Goal: Transaction & Acquisition: Purchase product/service

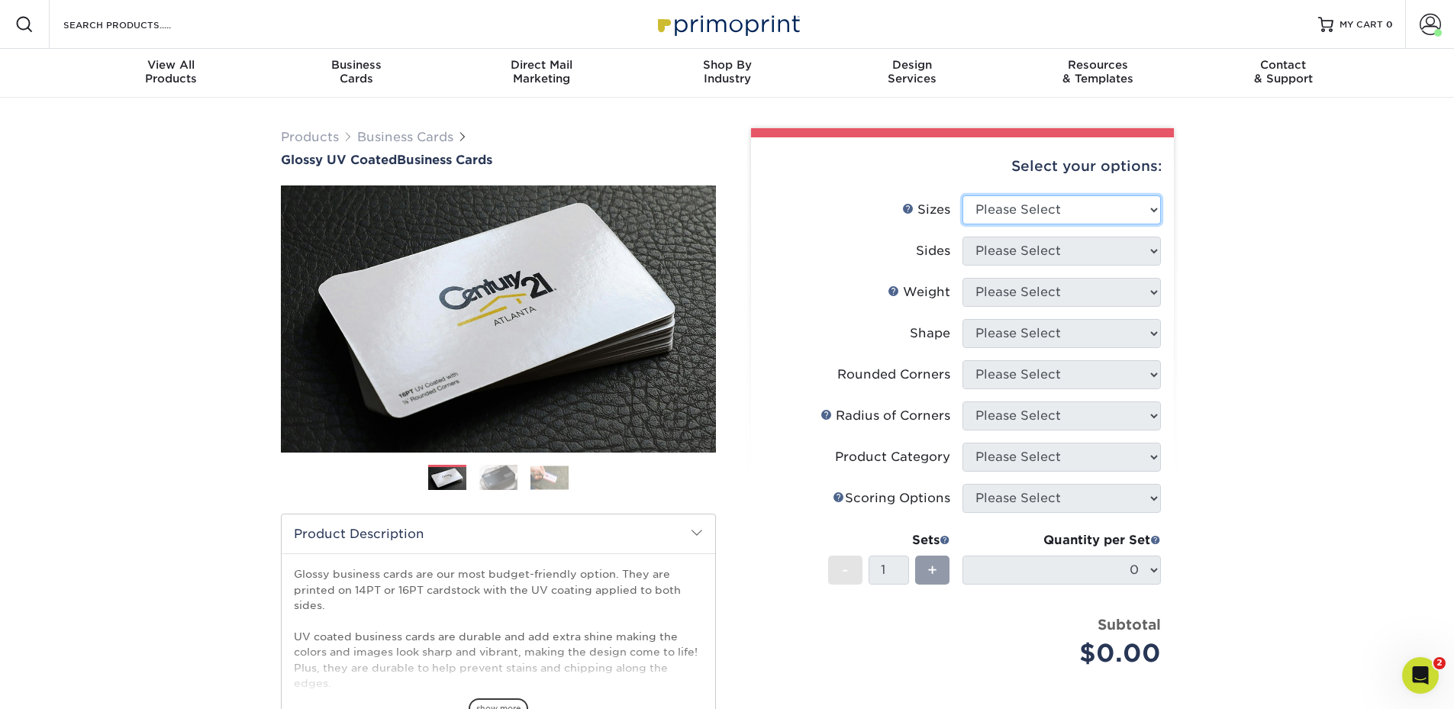
click at [999, 217] on select "Please Select 1.5" x 3.5" - Mini 1.75" x 3.5" - Mini 2" x 2" - Square 2" x 3" -…" at bounding box center [1062, 209] width 199 height 29
select select "2.00x3.50"
click at [963, 195] on select "Please Select 1.5" x 3.5" - Mini 1.75" x 3.5" - Mini 2" x 2" - Square 2" x 3" -…" at bounding box center [1062, 209] width 199 height 29
click at [1058, 257] on select "Please Select Print Both Sides Print Front Only" at bounding box center [1062, 251] width 199 height 29
select select "13abbda7-1d64-4f25-8bb2-c179b224825d"
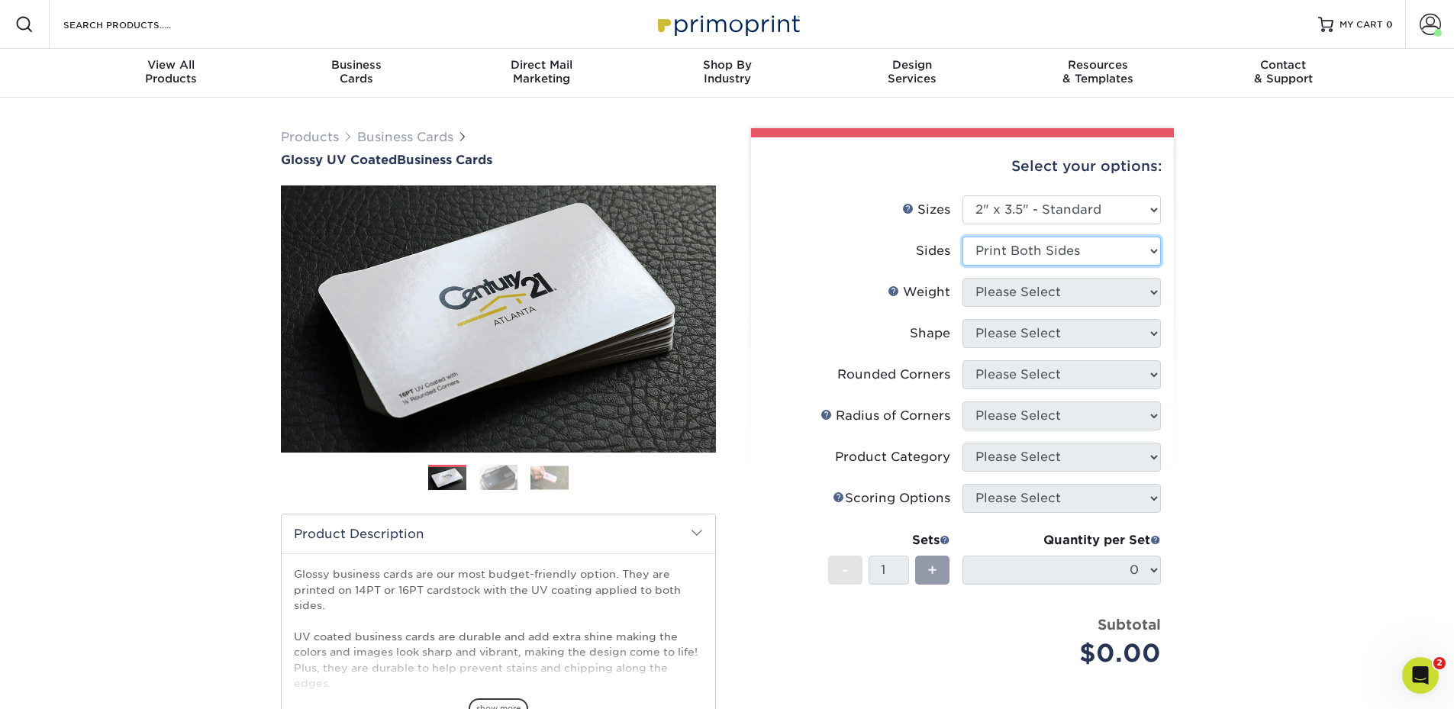
click at [963, 237] on select "Please Select Print Both Sides Print Front Only" at bounding box center [1062, 251] width 199 height 29
click at [1054, 295] on select "Please Select 16PT 14PT" at bounding box center [1062, 292] width 199 height 29
select select "14PT"
click at [963, 278] on select "Please Select 16PT 14PT" at bounding box center [1062, 292] width 199 height 29
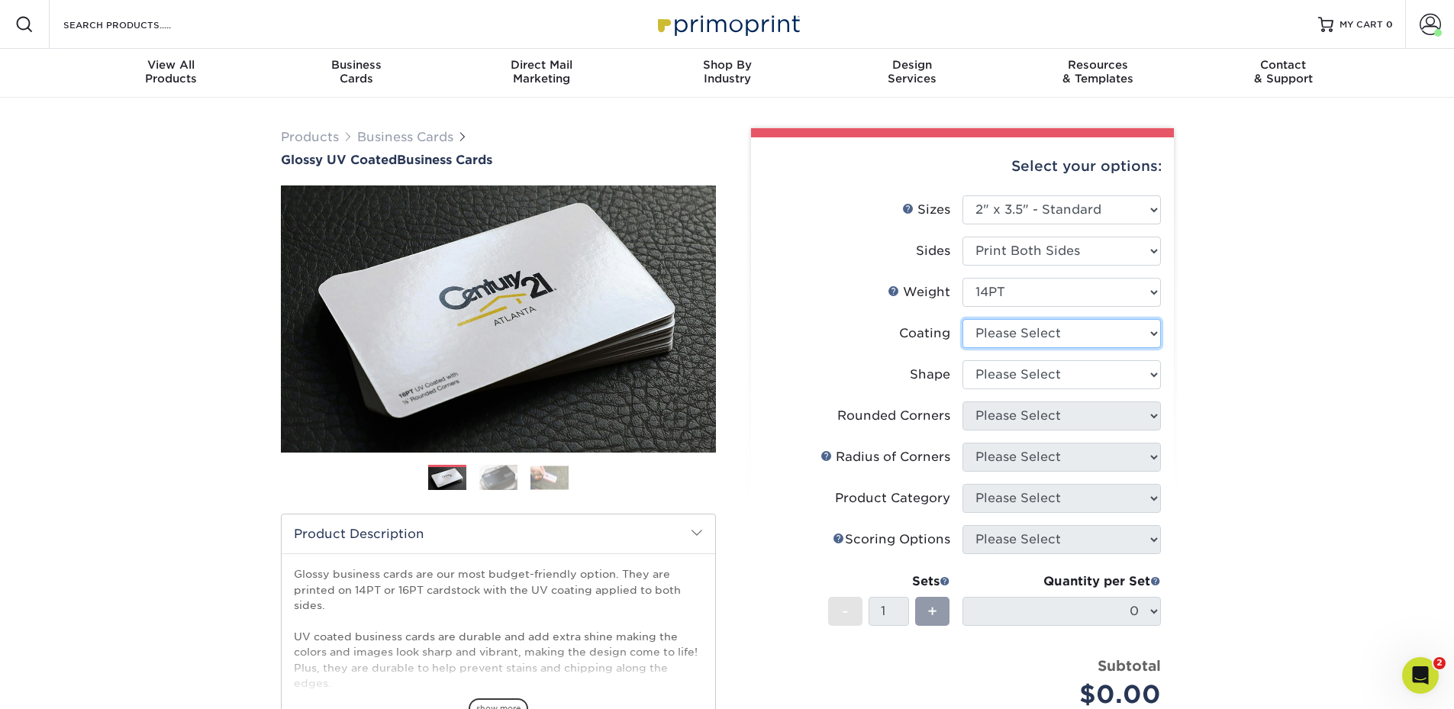
click at [1031, 336] on select at bounding box center [1062, 333] width 199 height 29
select select "1e8116af-acfc-44b1-83dc-8181aa338834"
click at [963, 319] on select at bounding box center [1062, 333] width 199 height 29
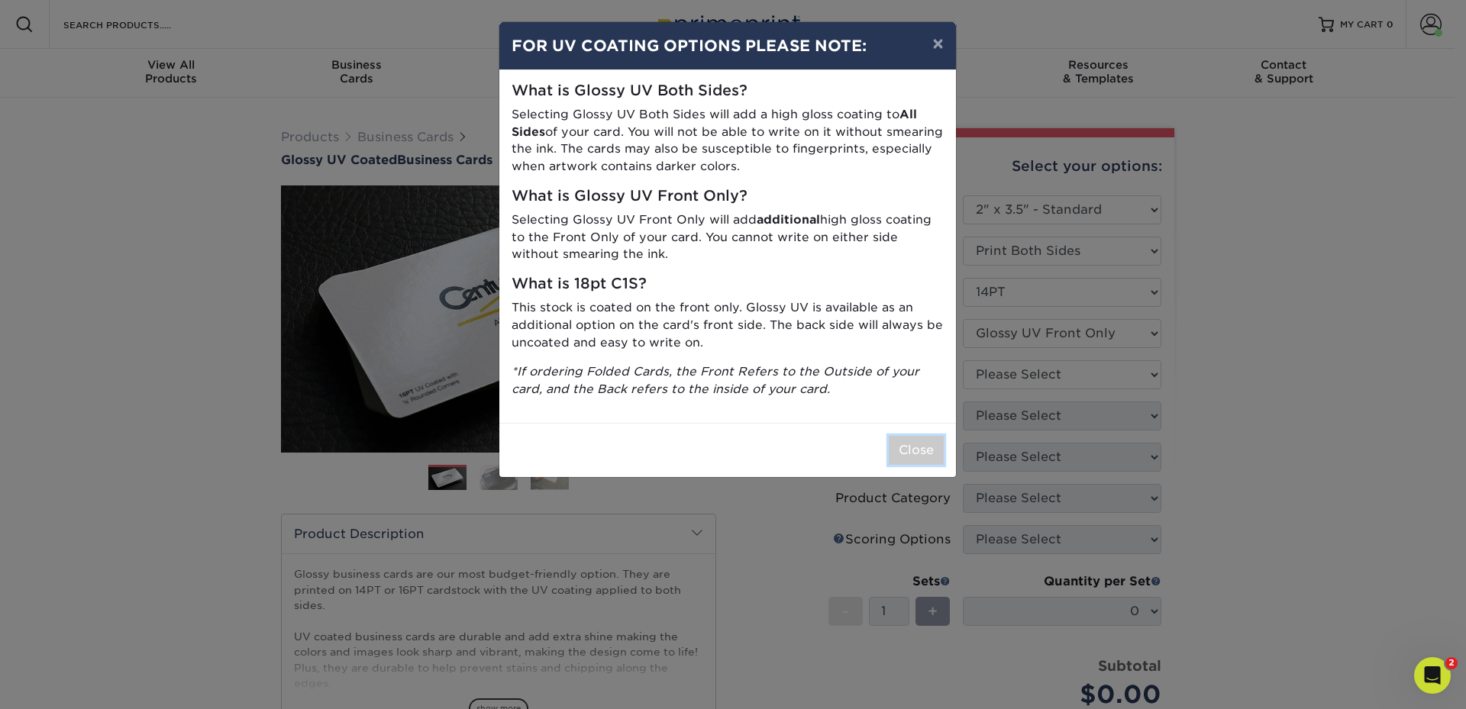
click at [897, 442] on button "Close" at bounding box center [916, 450] width 55 height 29
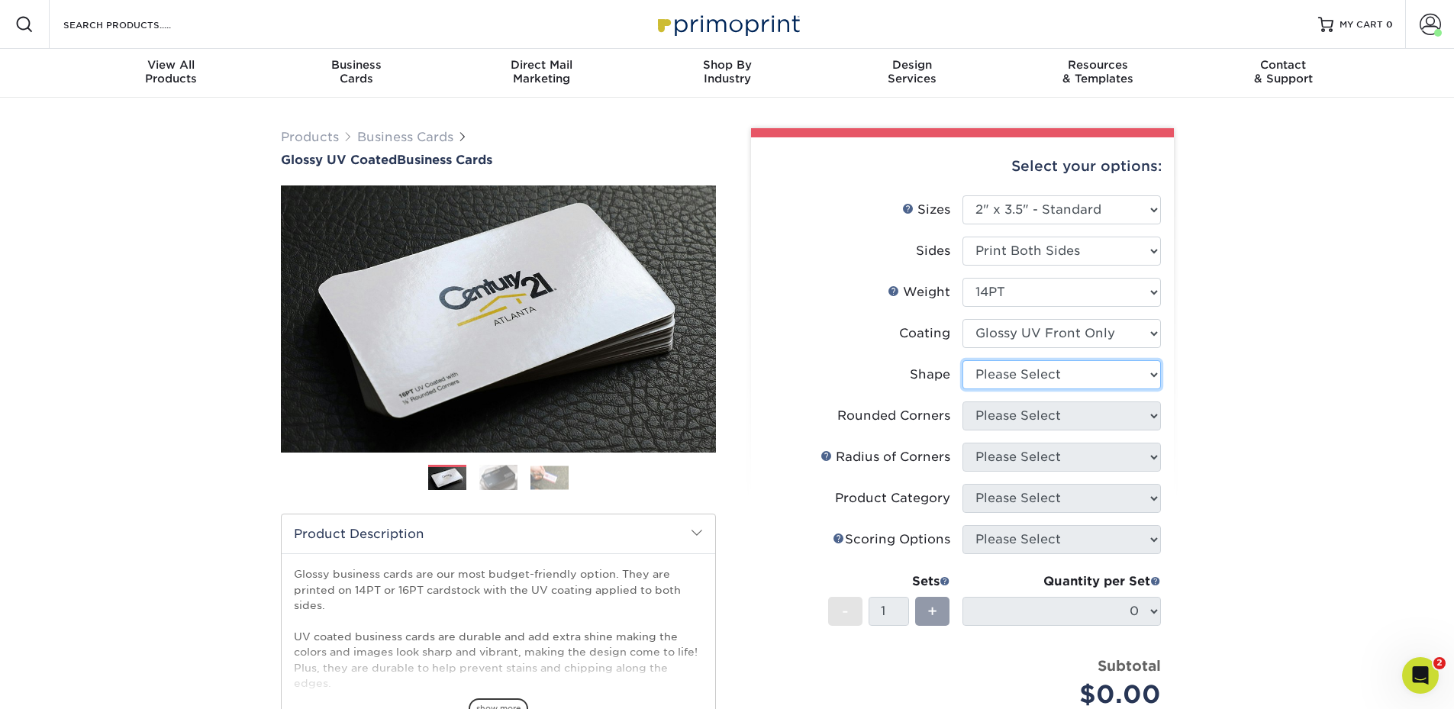
click at [1027, 385] on select "Please Select Standard" at bounding box center [1062, 374] width 199 height 29
select select "standard"
click at [963, 360] on select "Please Select Standard" at bounding box center [1062, 374] width 199 height 29
click at [1014, 421] on select "Please Select Yes - Round 2 Corners Yes - Round 4 Corners No" at bounding box center [1062, 416] width 199 height 29
select select "0"
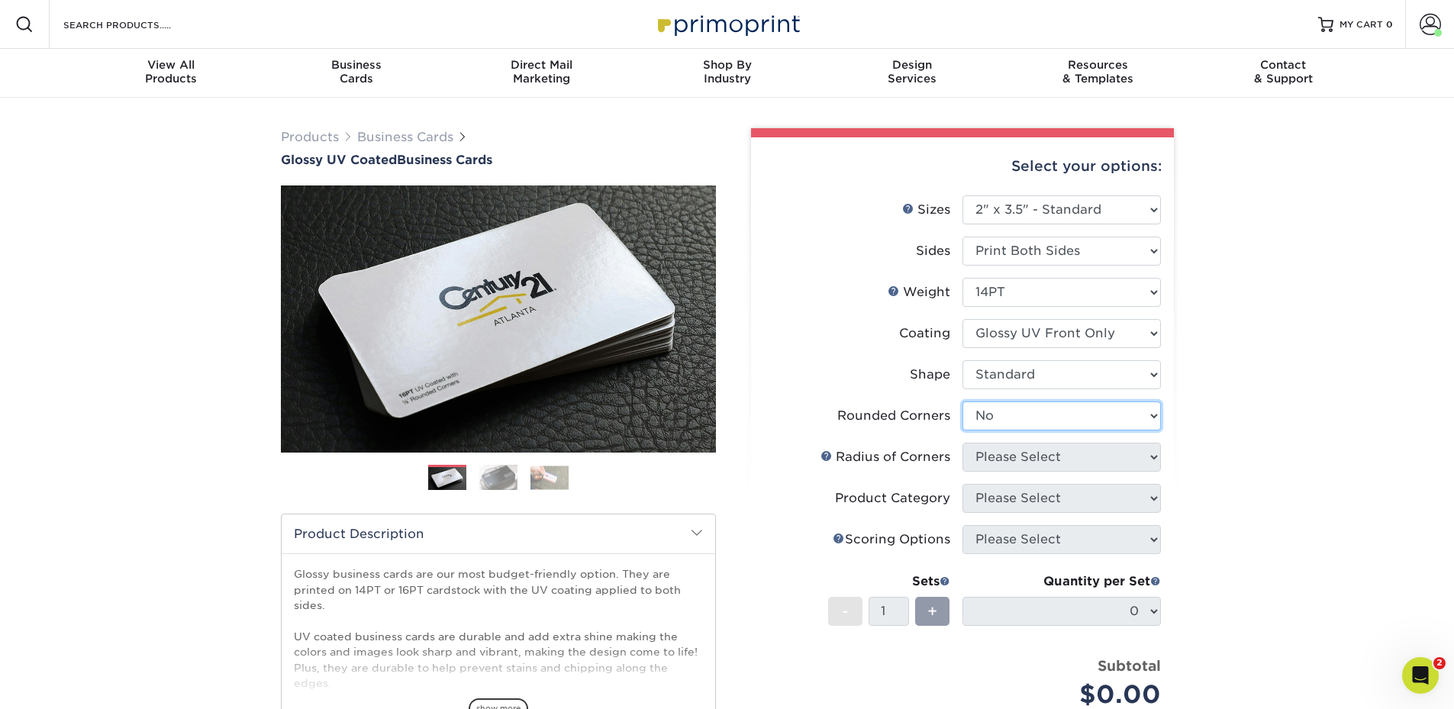
click at [963, 402] on select "Please Select Yes - Round 2 Corners Yes - Round 4 Corners No" at bounding box center [1062, 416] width 199 height 29
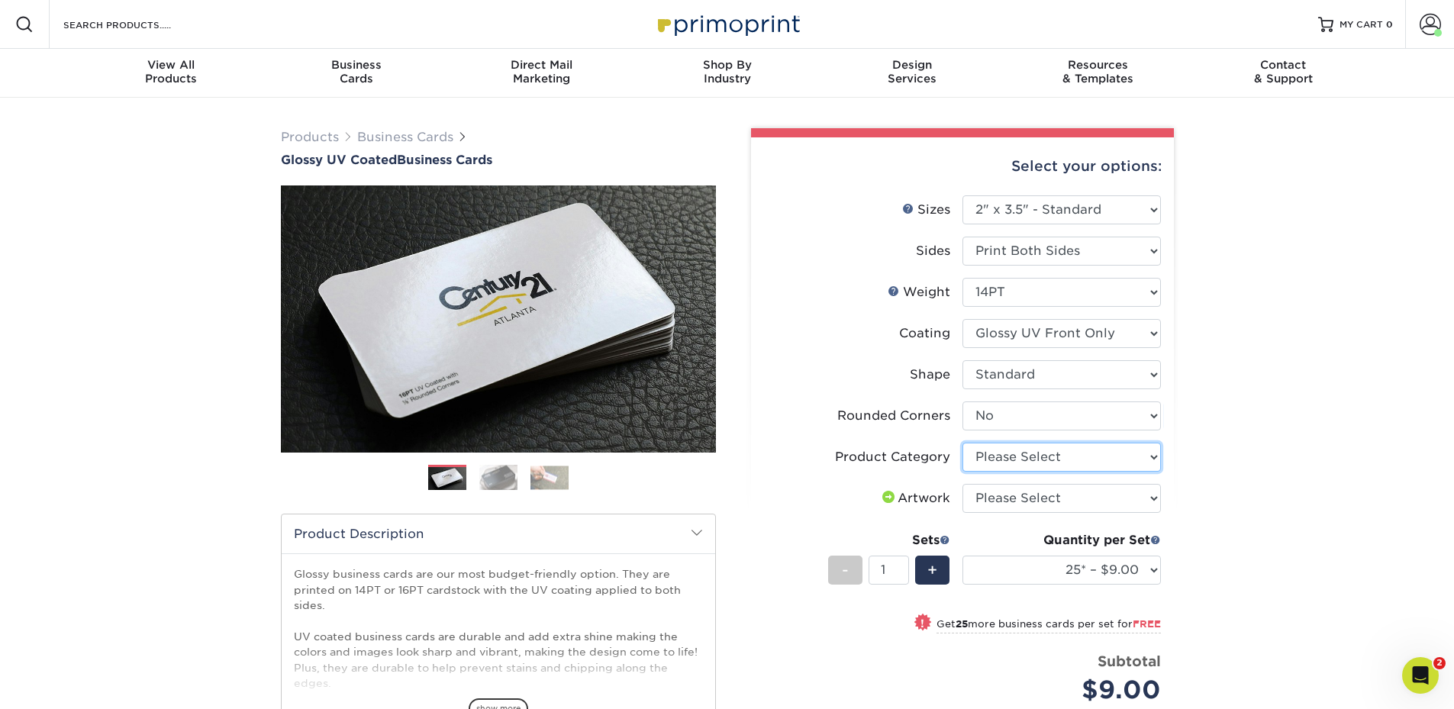
click at [1003, 464] on select "Please Select Business Cards" at bounding box center [1062, 457] width 199 height 29
click at [1008, 457] on select "Please Select Business Cards" at bounding box center [1062, 457] width 199 height 29
click at [986, 460] on select "Please Select Business Cards" at bounding box center [1062, 457] width 199 height 29
select select "3b5148f1-0588-4f88-a218-97bcfdce65c1"
click at [963, 443] on select "Please Select Business Cards" at bounding box center [1062, 457] width 199 height 29
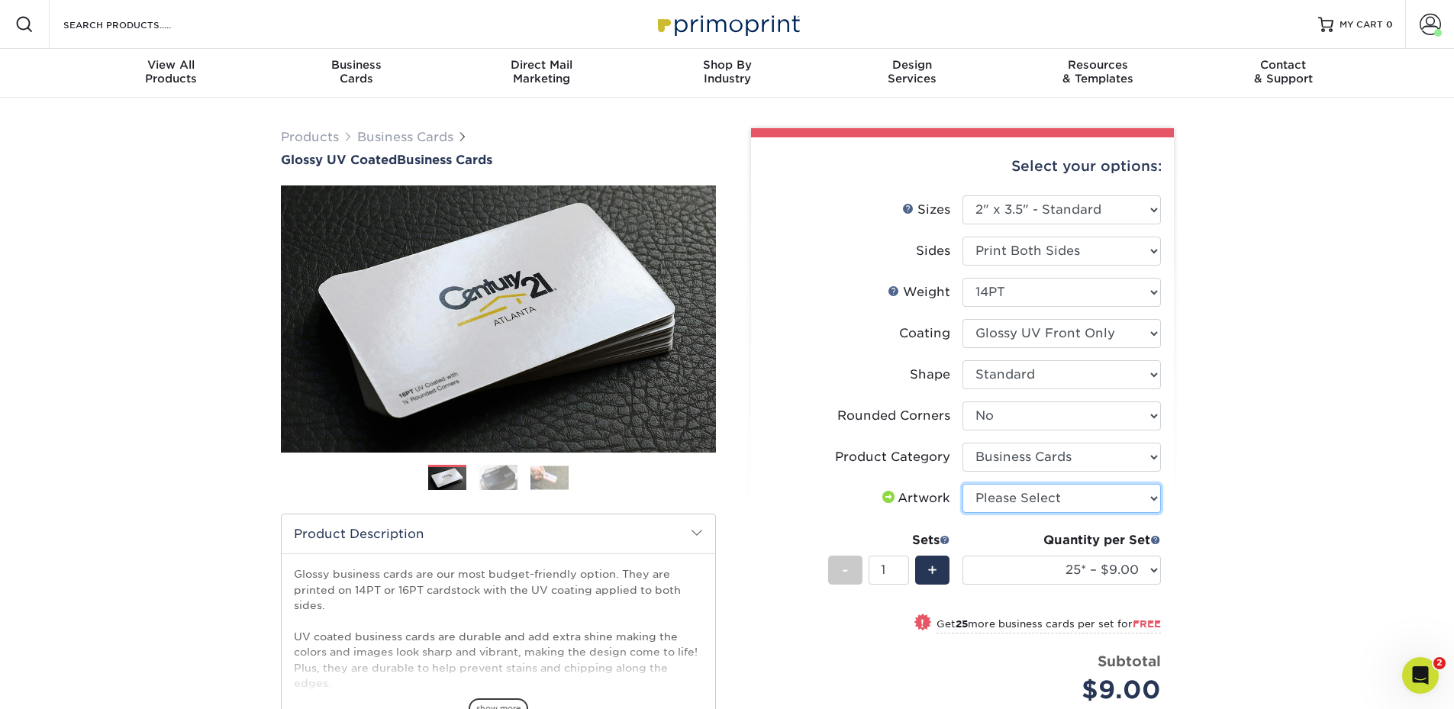
click at [1002, 502] on select "Please Select I will upload files I need a design - $100" at bounding box center [1062, 498] width 199 height 29
select select "upload"
click at [963, 484] on select "Please Select I will upload files I need a design - $100" at bounding box center [1062, 498] width 199 height 29
click at [986, 570] on select "25* – $9.00 50* – $9.00 100* – $9.00 250* – $17.00 500 – $33.00 1000 – $42.00 2…" at bounding box center [1062, 570] width 199 height 29
select select "500 – $33.00"
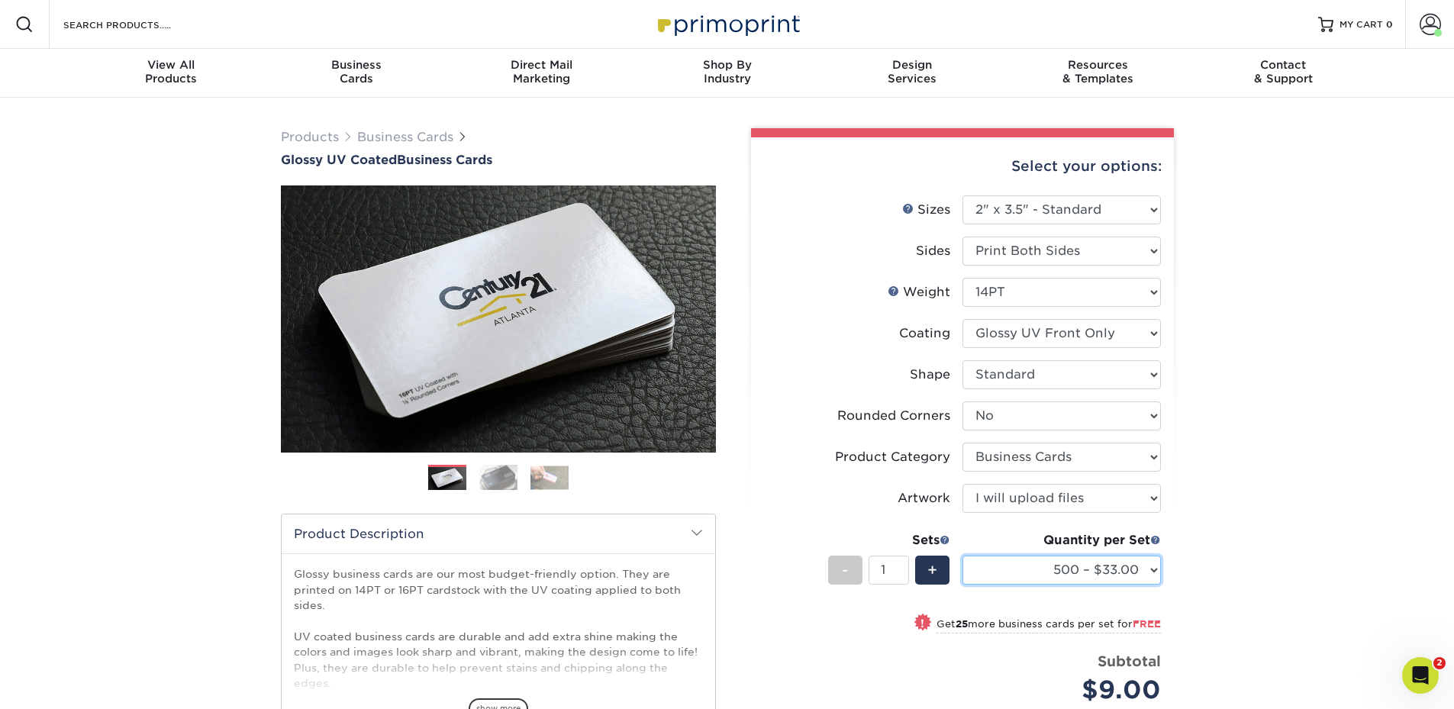
click at [963, 556] on select "25* – $9.00 50* – $9.00 100* – $9.00 250* – $17.00 500 – $33.00 1000 – $42.00 2…" at bounding box center [1062, 570] width 199 height 29
click at [1277, 415] on div "Products Business Cards Glossy UV Coated Business Cards Previous Next" at bounding box center [727, 517] width 1454 height 838
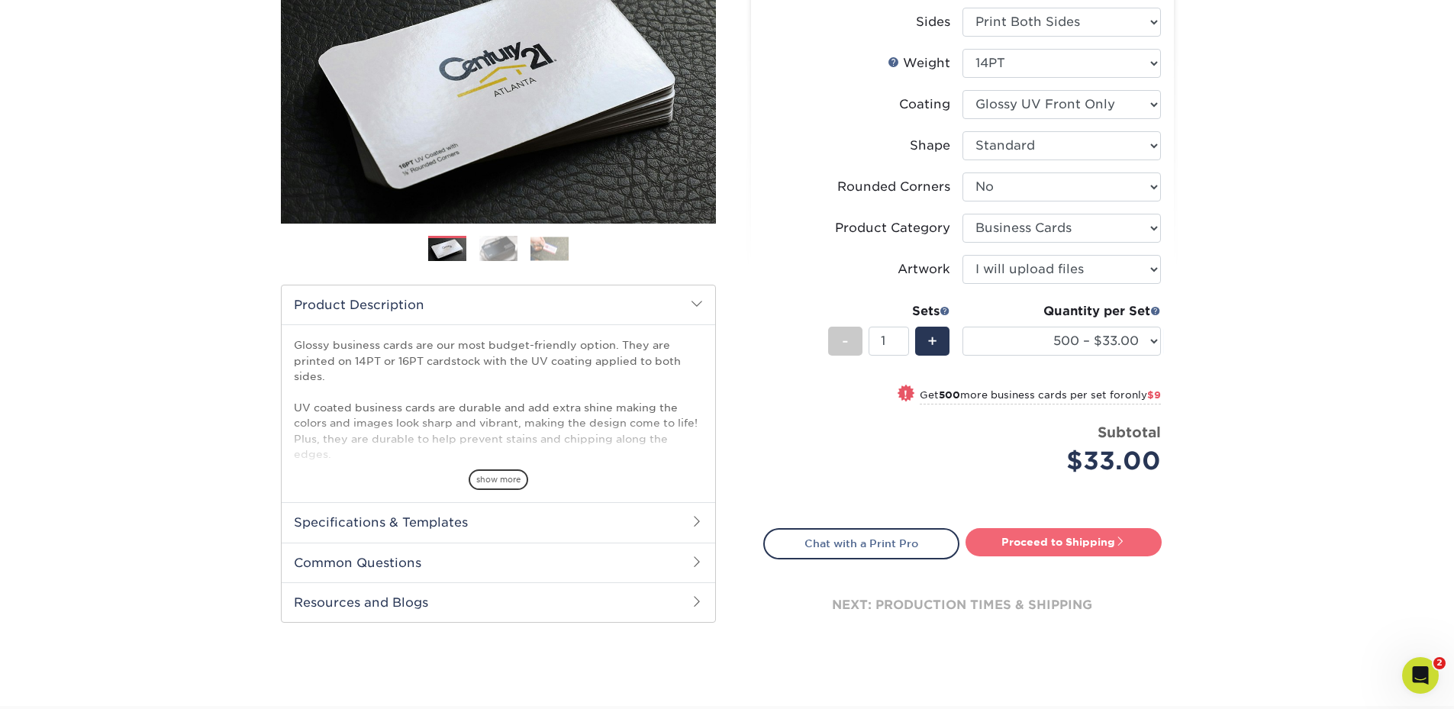
click at [1073, 538] on link "Proceed to Shipping" at bounding box center [1064, 541] width 196 height 27
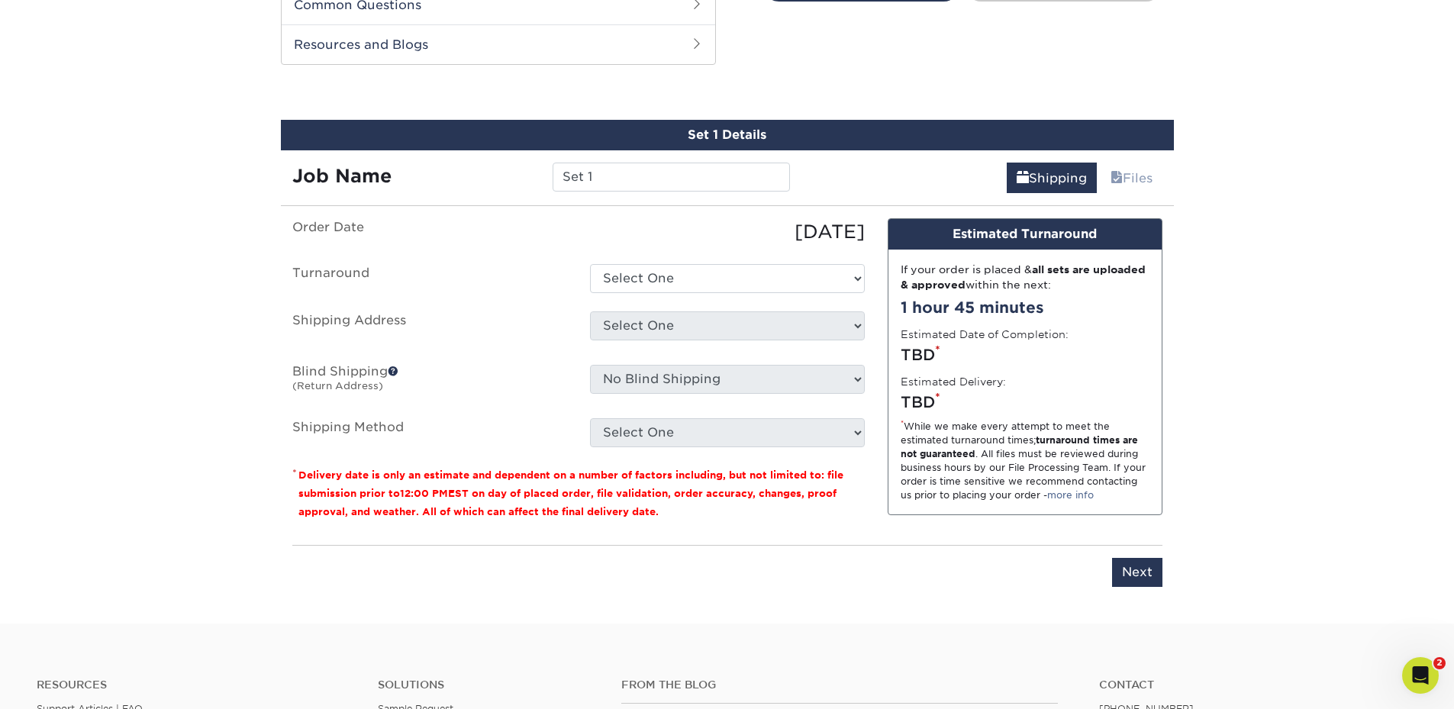
scroll to position [799, 0]
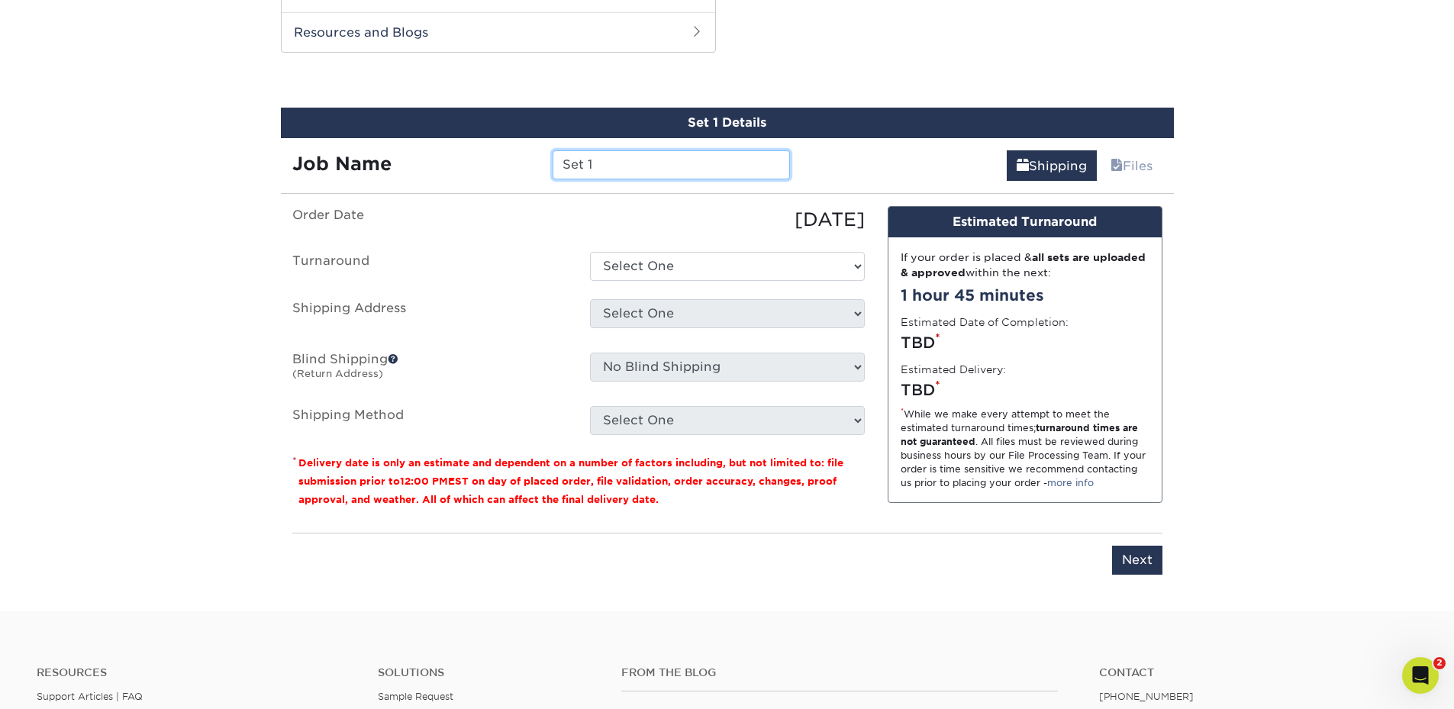
click at [632, 157] on input "Set 1" at bounding box center [671, 164] width 237 height 29
drag, startPoint x: 576, startPoint y: 163, endPoint x: 542, endPoint y: 157, distance: 34.9
click at [542, 157] on div "Set 1" at bounding box center [671, 164] width 260 height 29
type input "[PERSON_NAME] - Card"
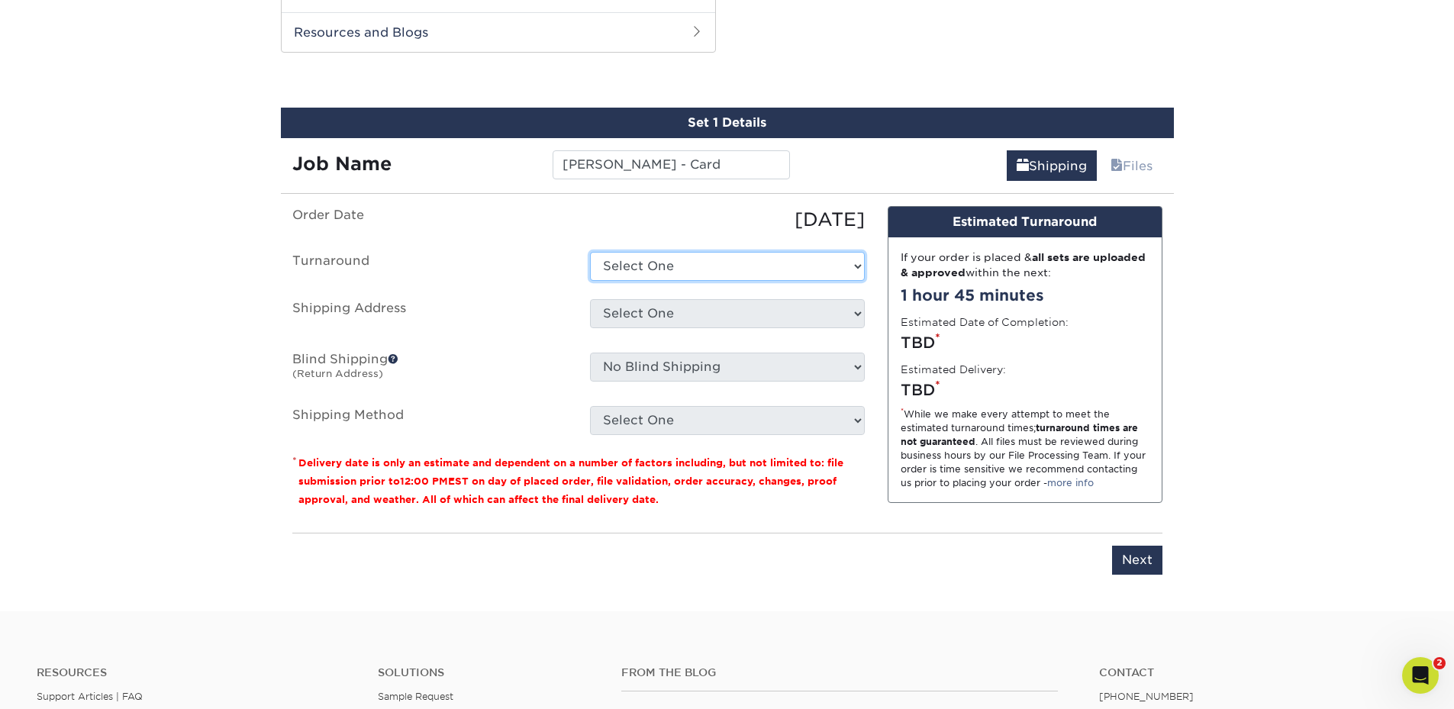
click at [669, 270] on select "Select One 2-4 Business Days 2 Day Next Business Day" at bounding box center [727, 266] width 275 height 29
select select "4ed5b183-8b0a-4e92-90c2-1c9810e7d032"
click at [590, 252] on select "Select One 2-4 Business Days 2 Day Next Business Day" at bounding box center [727, 266] width 275 height 29
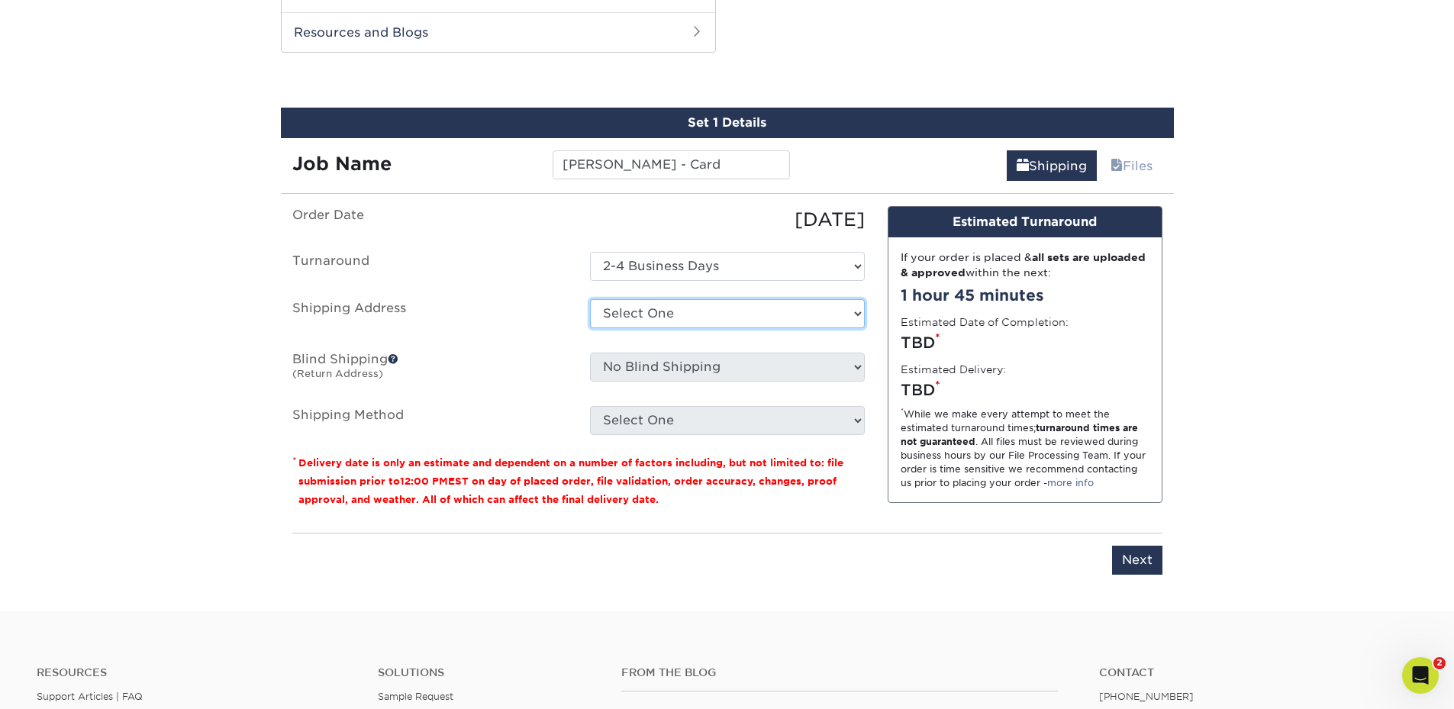
click at [644, 306] on select "Select One ABQ - BHI C- DEN - BHI DEN - EITS GJ Las Cruces LC Sarah Ganley + Ad…" at bounding box center [727, 313] width 275 height 29
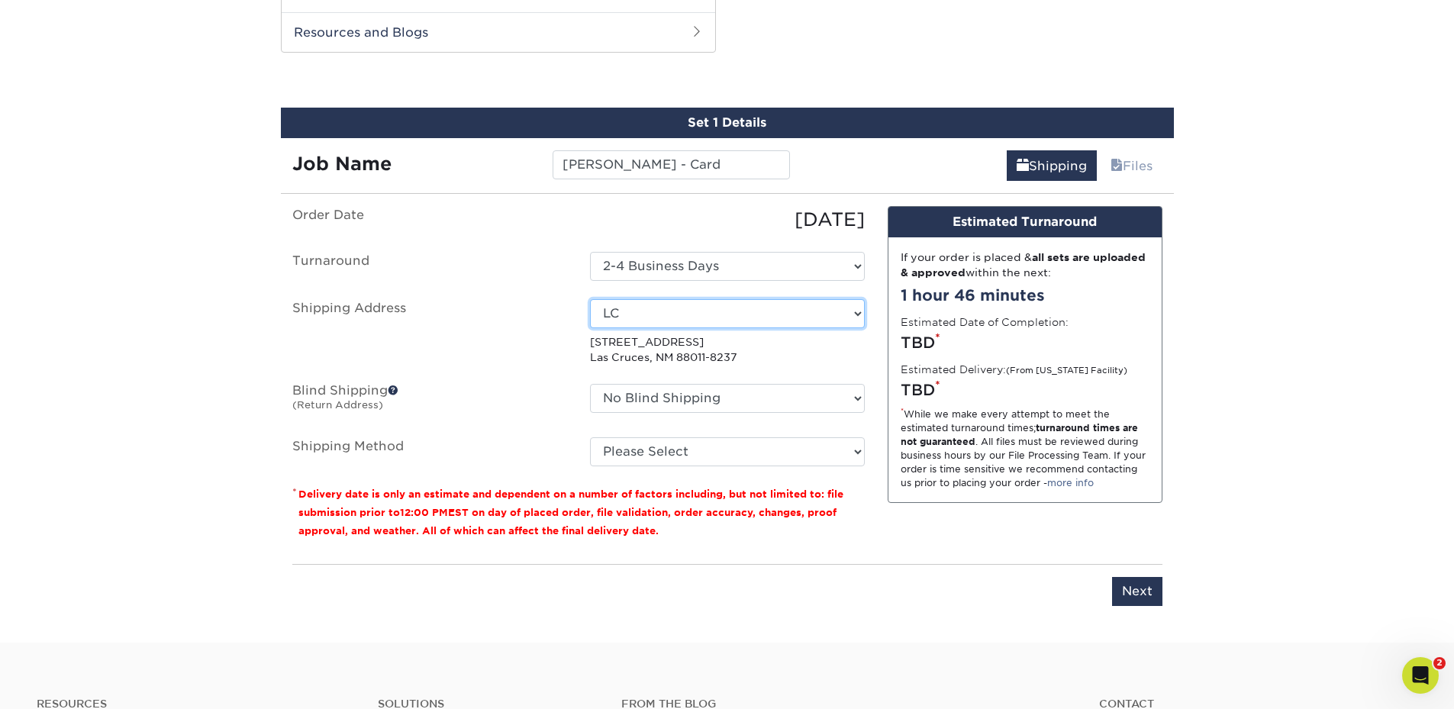
click at [661, 313] on select "Select One ABQ - BHI C- DEN - BHI DEN - EITS GJ Las Cruces LC Sarah Ganley + Ad…" at bounding box center [727, 313] width 275 height 29
select select "285425"
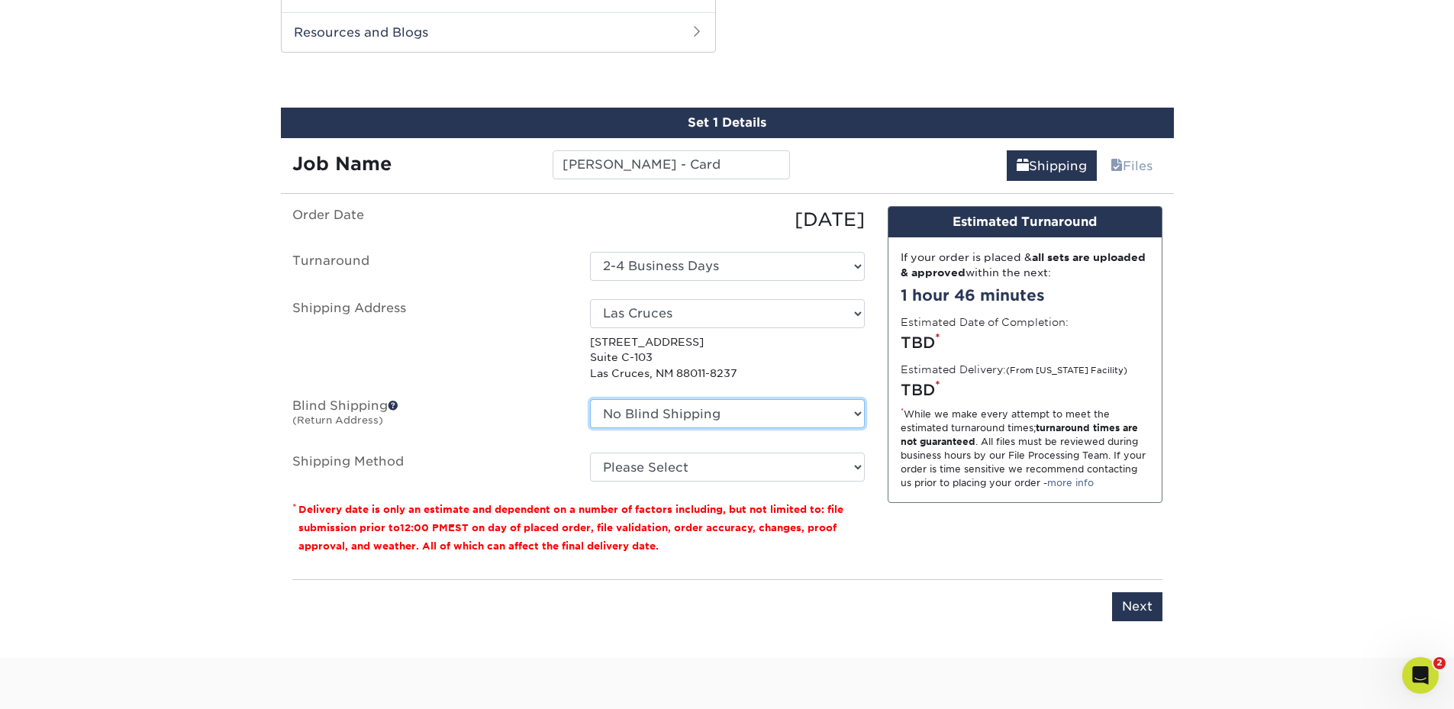
click at [632, 412] on select "No Blind Shipping ABQ - BHI C- DEN - BHI DEN - EITS GJ Las Cruces LC Sarah Ganl…" at bounding box center [727, 413] width 275 height 29
click at [628, 425] on select "No Blind Shipping ABQ - BHI C- DEN - BHI DEN - EITS GJ Las Cruces LC Sarah Ganl…" at bounding box center [727, 413] width 275 height 29
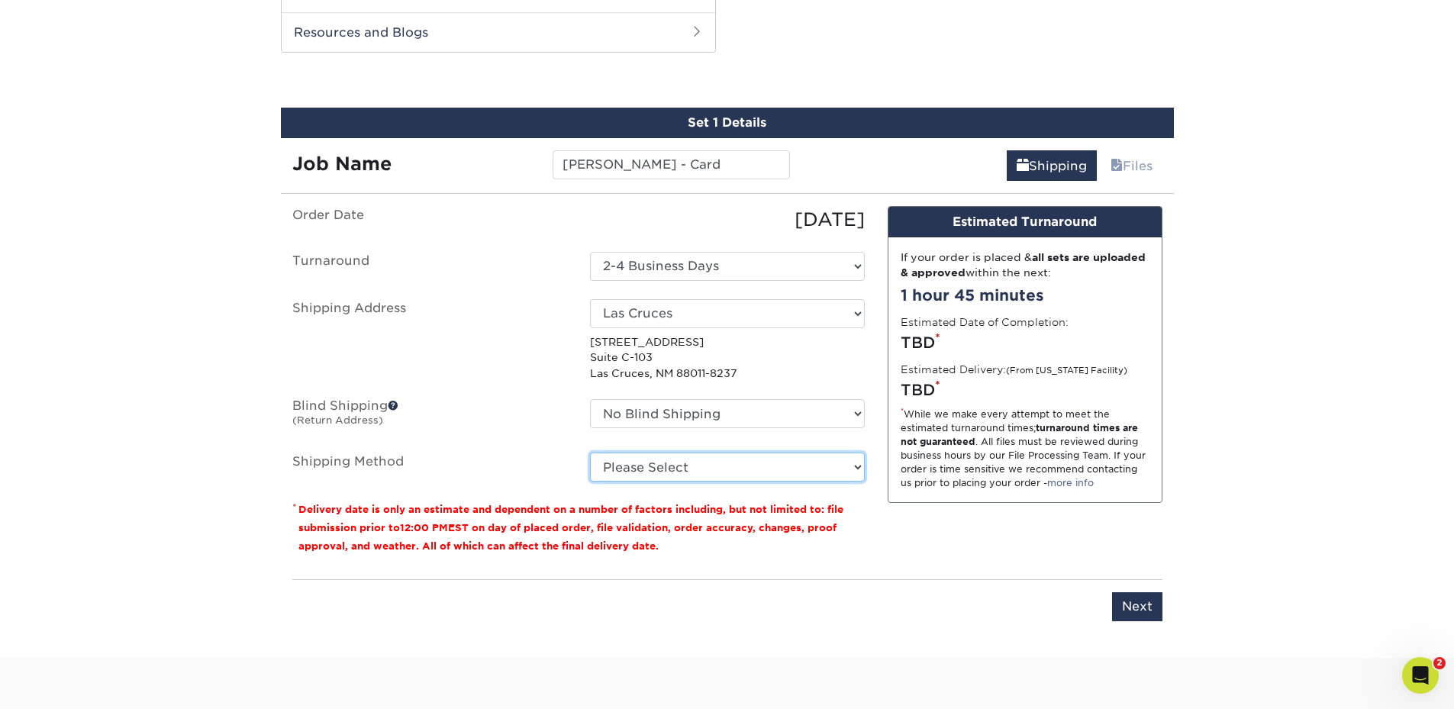
click at [620, 464] on select "Please Select Ground Shipping (+$8.96) 3 Day Shipping Service (+$15.34) 2 Day A…" at bounding box center [727, 467] width 275 height 29
select select "03"
click at [590, 453] on select "Please Select Ground Shipping (+$8.96) 3 Day Shipping Service (+$15.34) 2 Day A…" at bounding box center [727, 467] width 275 height 29
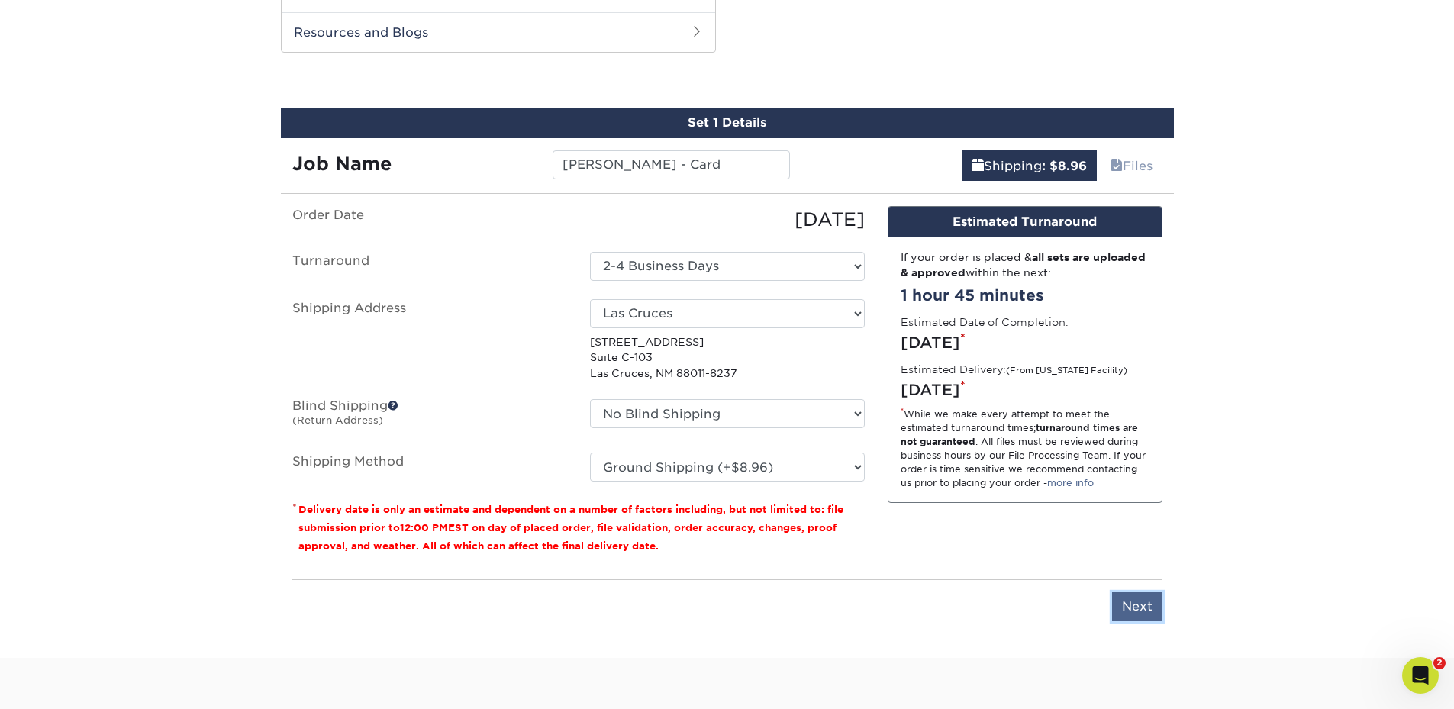
click at [1149, 614] on input "Next" at bounding box center [1137, 606] width 50 height 29
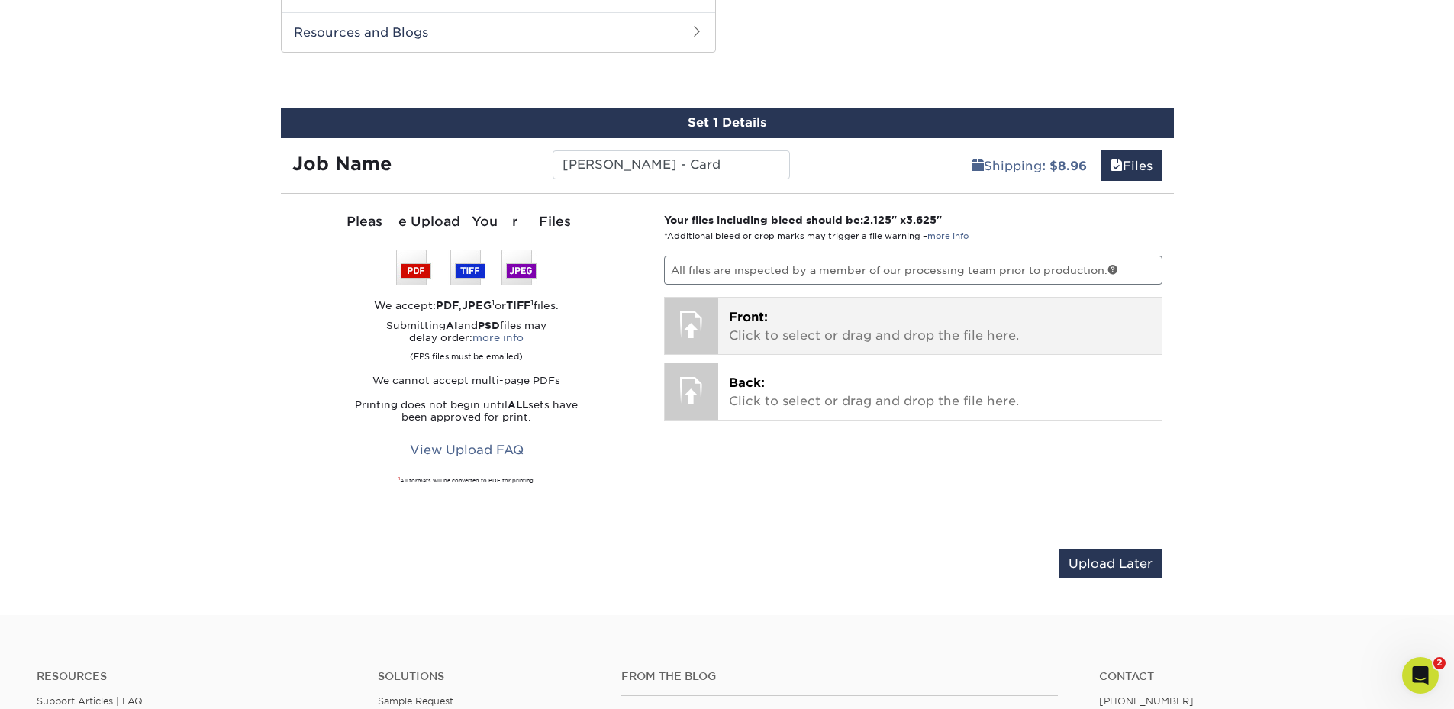
click at [884, 322] on p "Front: Click to select or drag and drop the file here." at bounding box center [940, 326] width 422 height 37
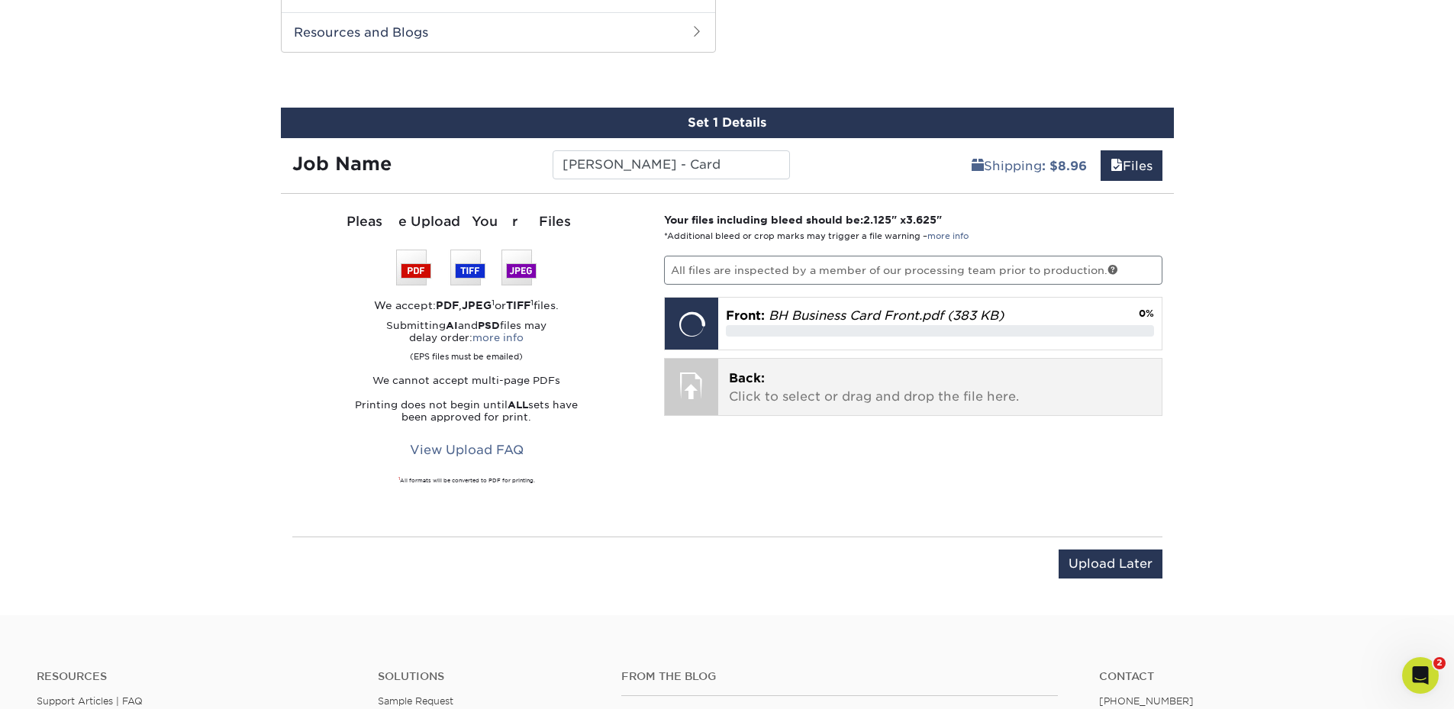
click at [901, 381] on p "Back: Click to select or drag and drop the file here." at bounding box center [940, 388] width 422 height 37
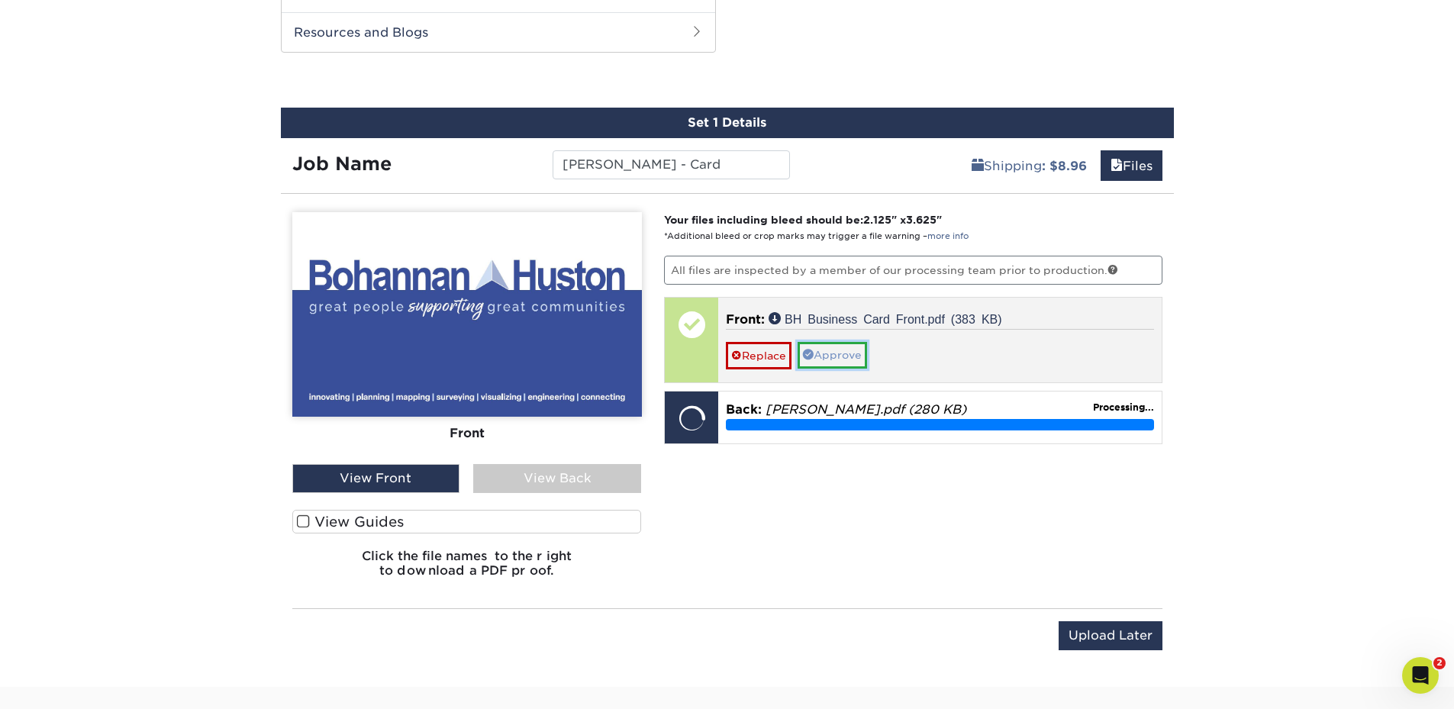
click at [867, 360] on link "Approve" at bounding box center [832, 355] width 69 height 26
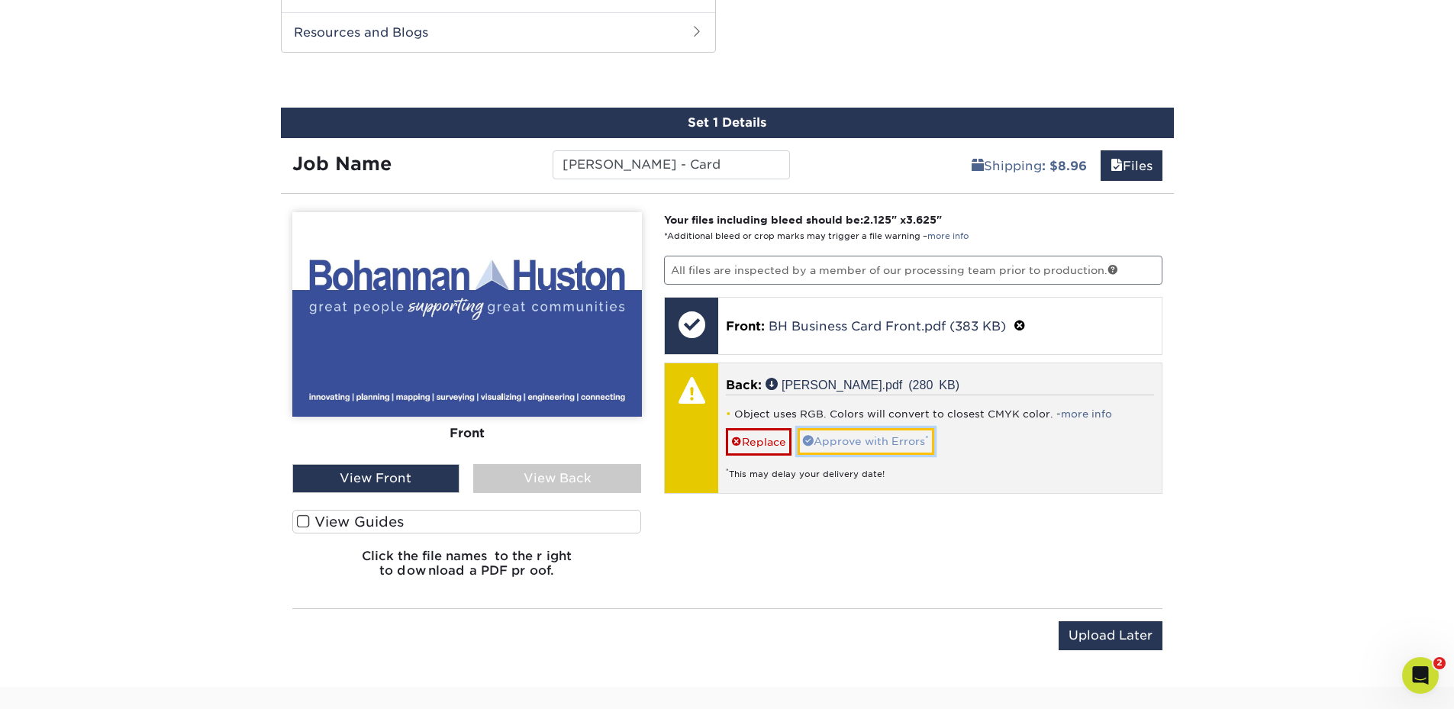
click at [810, 438] on span at bounding box center [808, 440] width 11 height 11
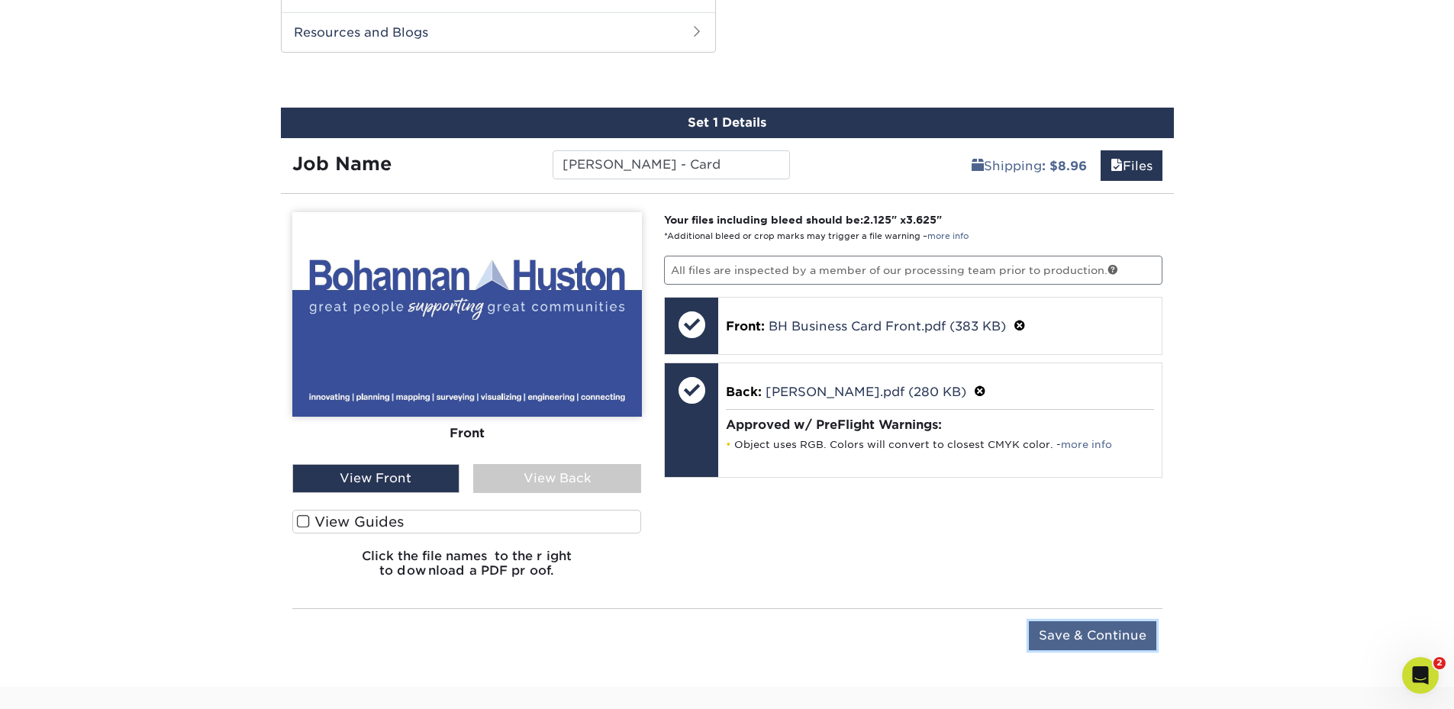
click at [1089, 629] on input "Save & Continue" at bounding box center [1093, 635] width 128 height 29
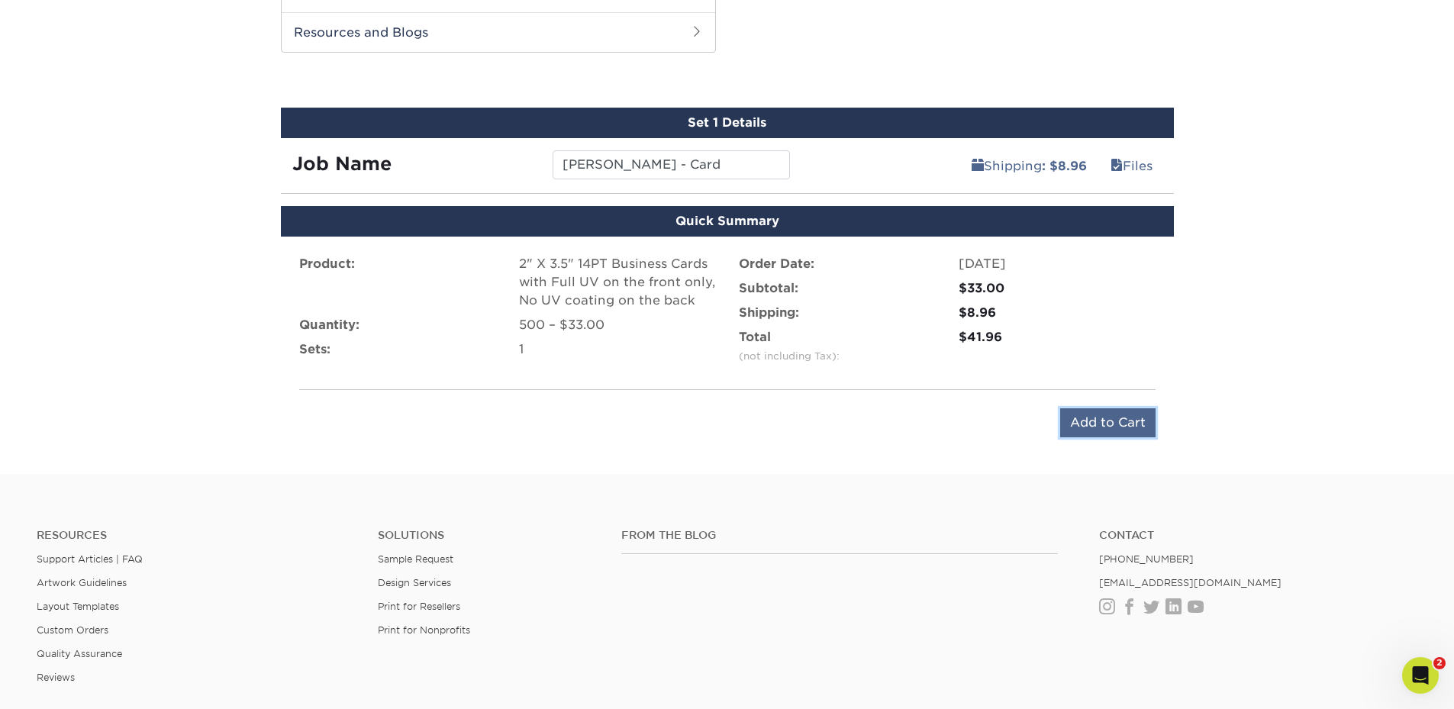
click at [1102, 427] on input "Add to Cart" at bounding box center [1107, 422] width 95 height 29
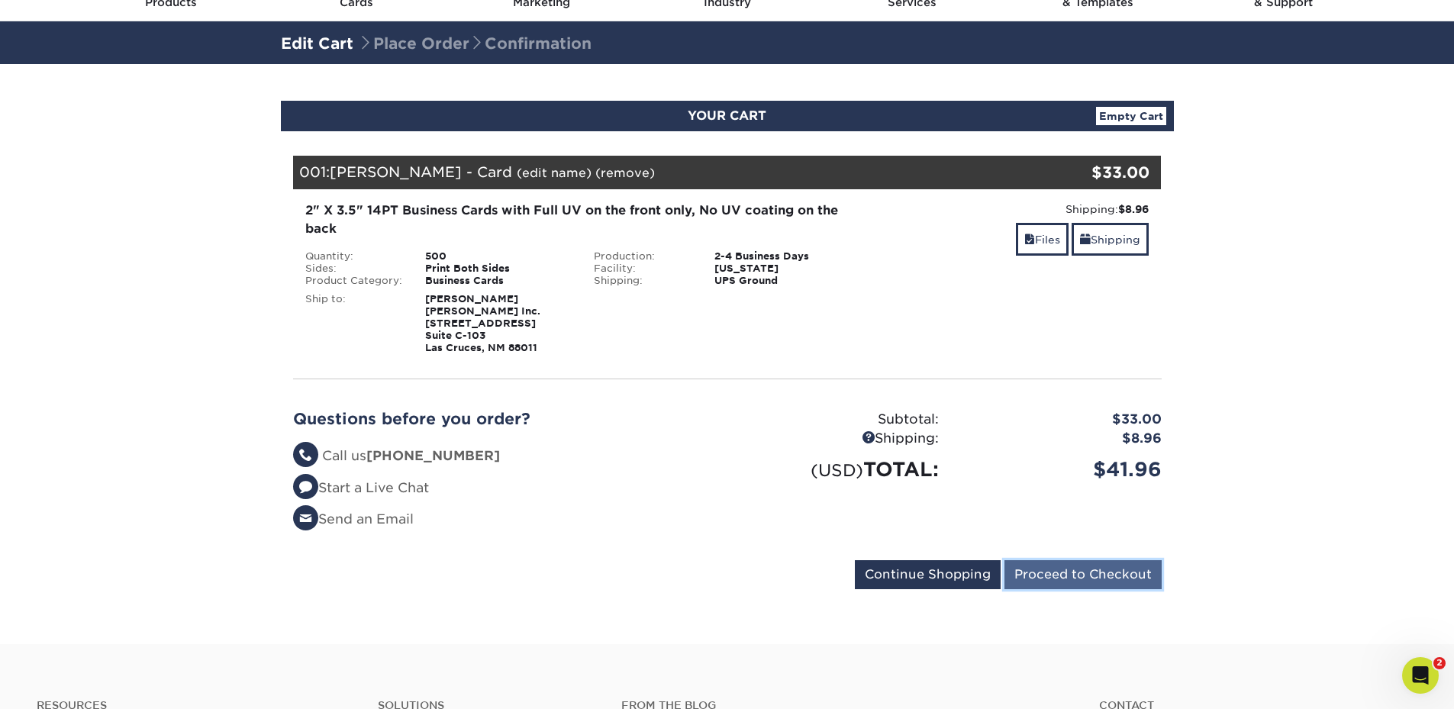
click at [1083, 573] on input "Proceed to Checkout" at bounding box center [1083, 574] width 157 height 29
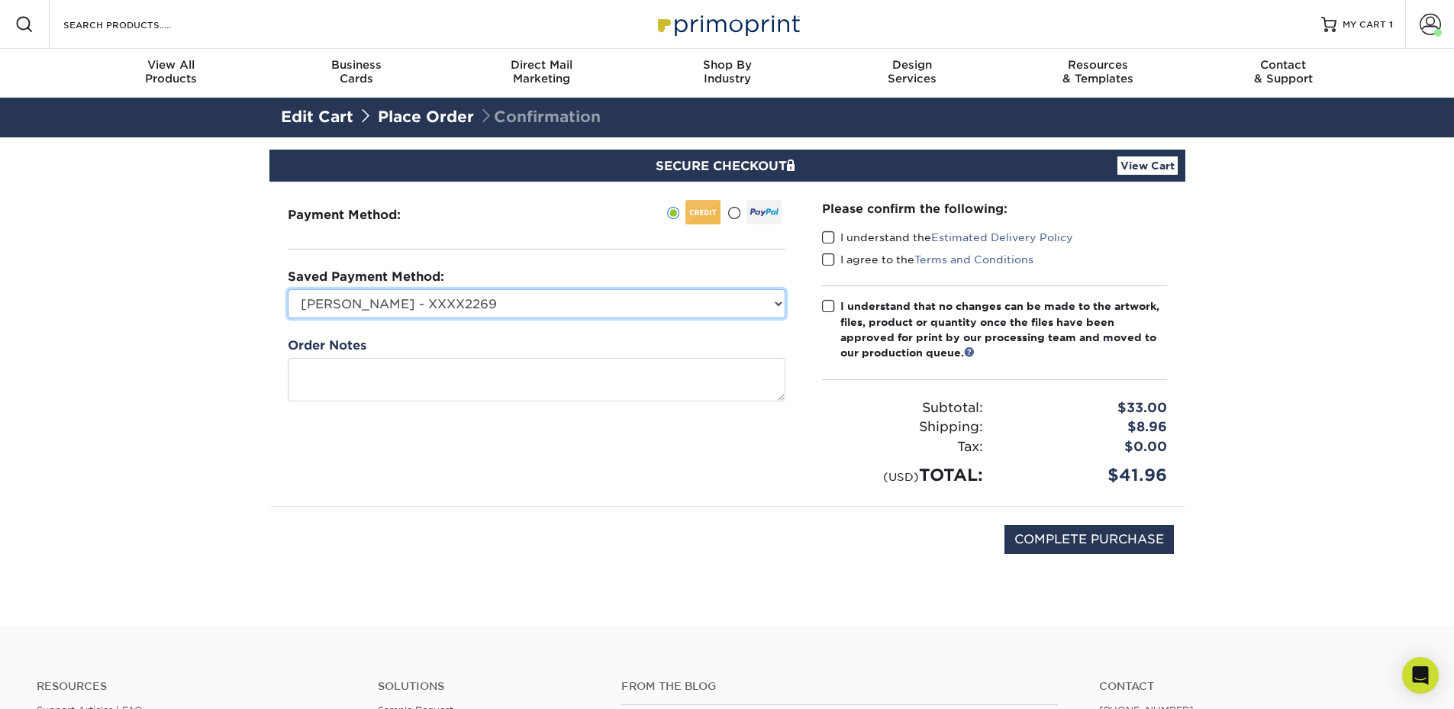
click at [460, 295] on select "Cody O. - XXXX2269 MasterCard - XXXX1282 Lisa Hurst - XXXX5524 New Credit Card" at bounding box center [537, 303] width 498 height 29
select select "73023"
click at [288, 289] on select "Cody O. - XXXX2269 MasterCard - XXXX1282 Lisa Hurst - XXXX5524 New Credit Card" at bounding box center [537, 303] width 498 height 29
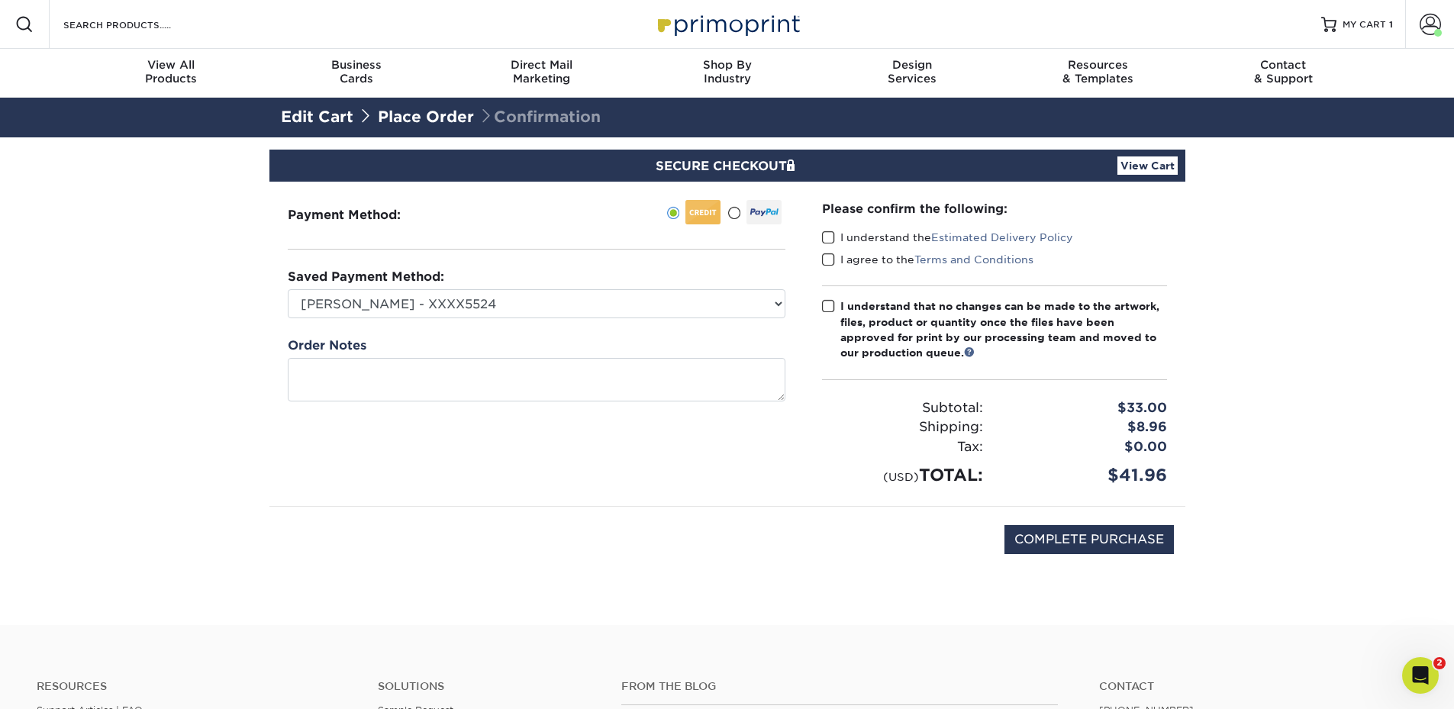
click at [836, 237] on label "I understand the Estimated Delivery Policy" at bounding box center [947, 237] width 251 height 15
click at [0, 0] on input "I understand the Estimated Delivery Policy" at bounding box center [0, 0] width 0 height 0
click at [832, 258] on span at bounding box center [828, 260] width 13 height 15
click at [0, 0] on input "I agree to the Terms and Conditions" at bounding box center [0, 0] width 0 height 0
click at [834, 304] on span at bounding box center [828, 306] width 13 height 15
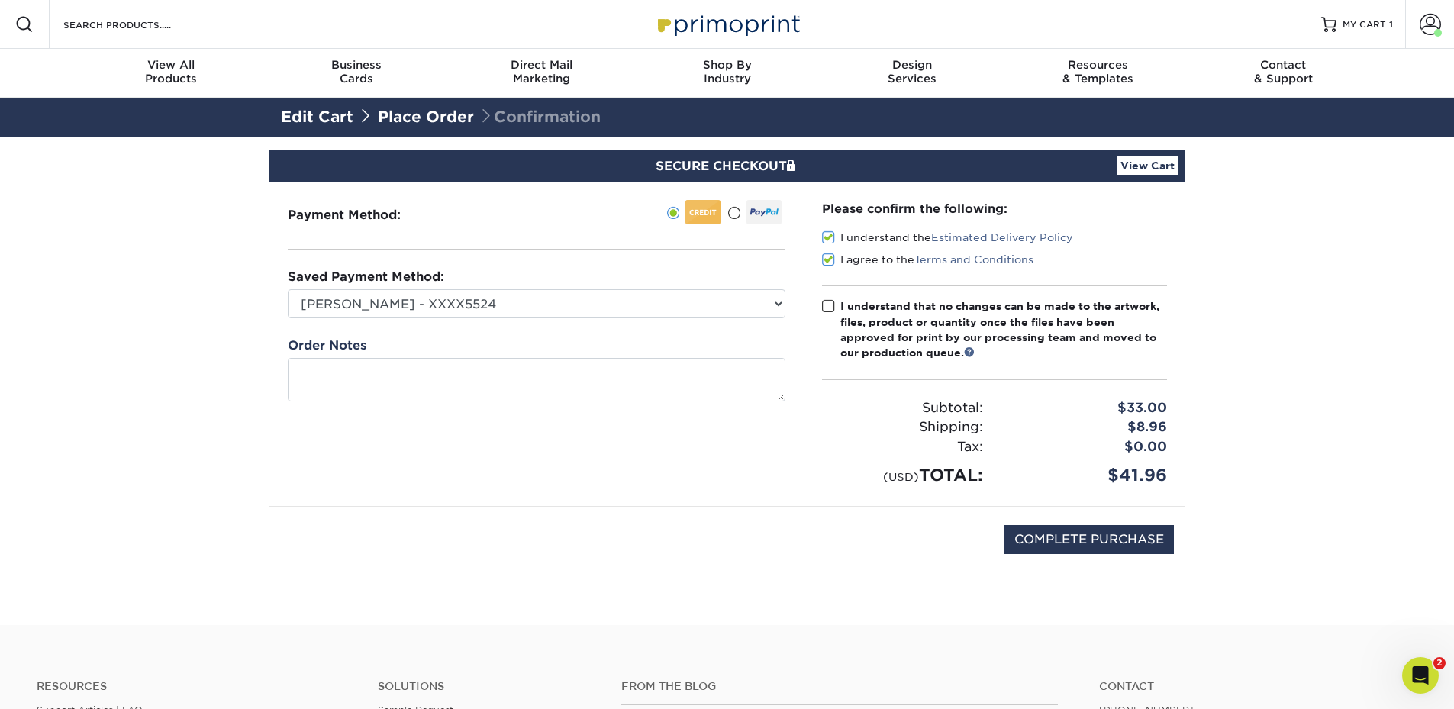
click at [0, 0] on input "I understand that no changes can be made to the artwork, files, product or quan…" at bounding box center [0, 0] width 0 height 0
click at [1036, 541] on input "COMPLETE PURCHASE" at bounding box center [1089, 539] width 169 height 29
type input "PROCESSING, PLEASE WAIT..."
